Goal: Find specific page/section

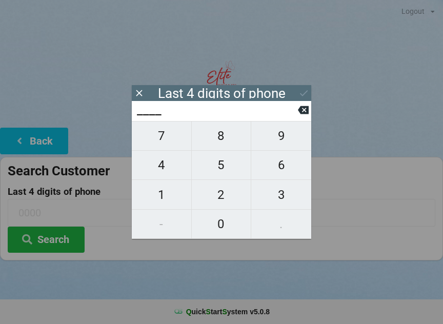
click at [166, 136] on span "7" at bounding box center [161, 136] width 59 height 22
type input "7___"
click at [224, 173] on span "5" at bounding box center [221, 165] width 59 height 22
type input "75__"
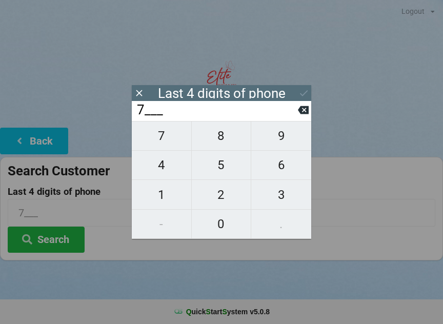
type input "75__"
click at [166, 162] on span "4" at bounding box center [161, 165] width 59 height 22
type input "754_"
click at [280, 139] on span "9" at bounding box center [281, 136] width 60 height 22
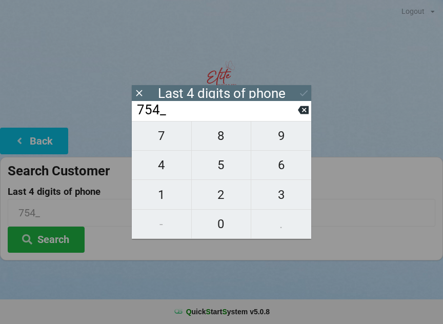
type input "7549"
click at [169, 166] on div "7 8 9 4 5 6 1 2 3 - 0 ." at bounding box center [221, 180] width 179 height 118
click at [300, 113] on icon at bounding box center [303, 110] width 11 height 8
click at [298, 115] on icon at bounding box center [303, 110] width 11 height 11
click at [300, 111] on icon at bounding box center [303, 110] width 11 height 8
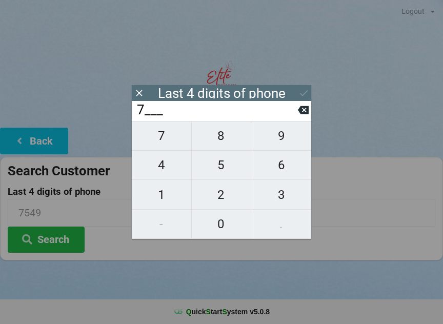
click at [300, 114] on icon at bounding box center [303, 110] width 11 height 8
type input "____"
click at [302, 114] on icon at bounding box center [303, 110] width 11 height 8
click at [226, 226] on span "0" at bounding box center [221, 224] width 59 height 22
type input "0___"
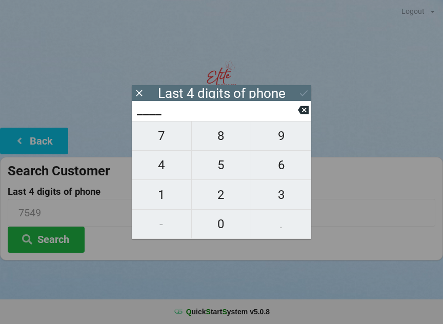
type input "0___"
click at [228, 194] on span "2" at bounding box center [221, 195] width 59 height 22
type input "02__"
click at [277, 164] on span "6" at bounding box center [281, 165] width 60 height 22
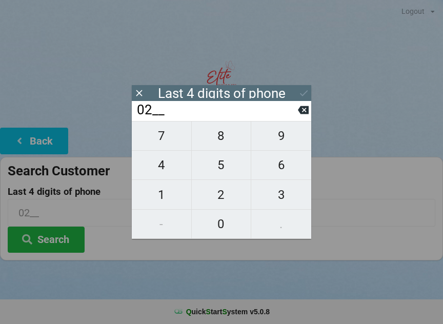
type input "026_"
click at [225, 230] on span "0" at bounding box center [221, 224] width 59 height 22
type input "0260"
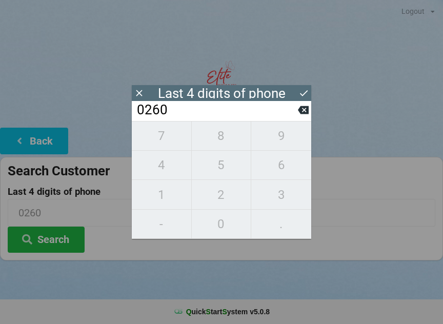
click at [302, 93] on icon at bounding box center [303, 93] width 11 height 11
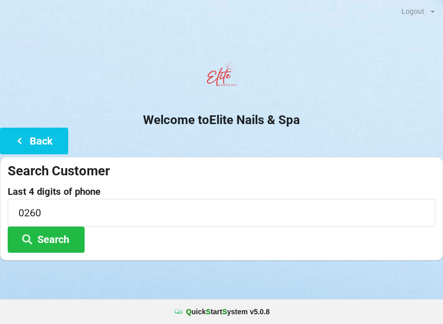
click at [64, 237] on button "Search" at bounding box center [46, 239] width 77 height 26
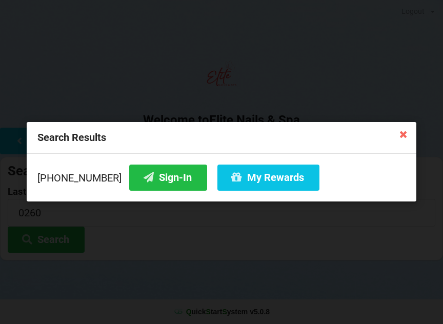
click at [158, 178] on button "Sign-In" at bounding box center [168, 177] width 78 height 26
